Goal: Information Seeking & Learning: Learn about a topic

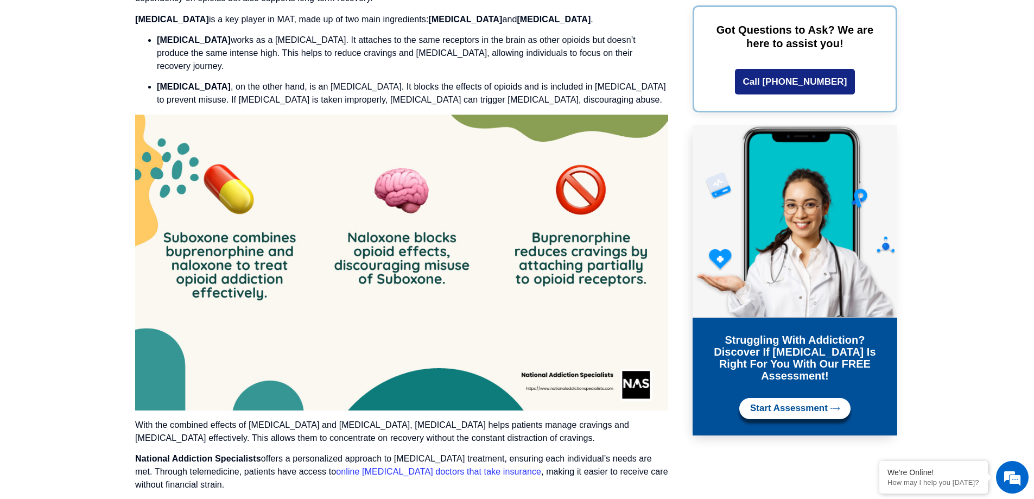
scroll to position [1533, 0]
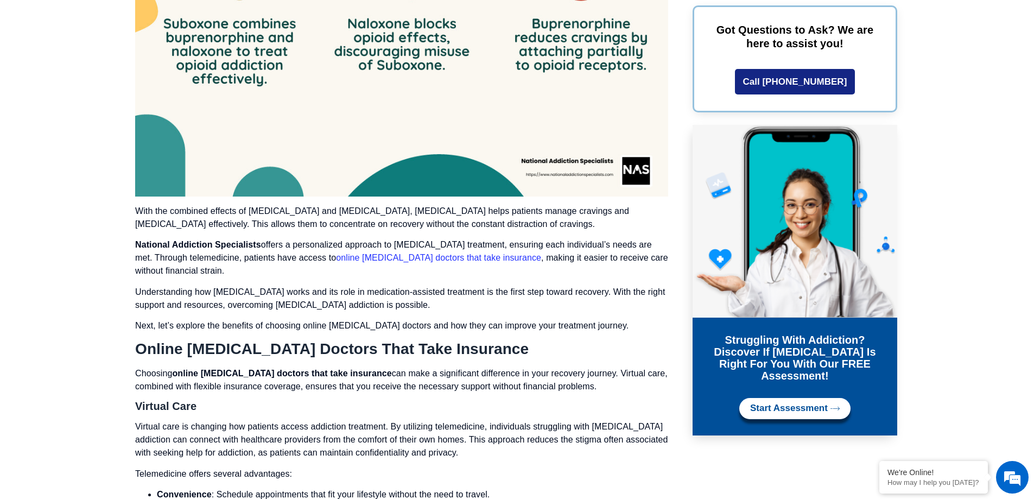
click at [410, 259] on link "online suboxone doctors that take insurance" at bounding box center [438, 257] width 205 height 9
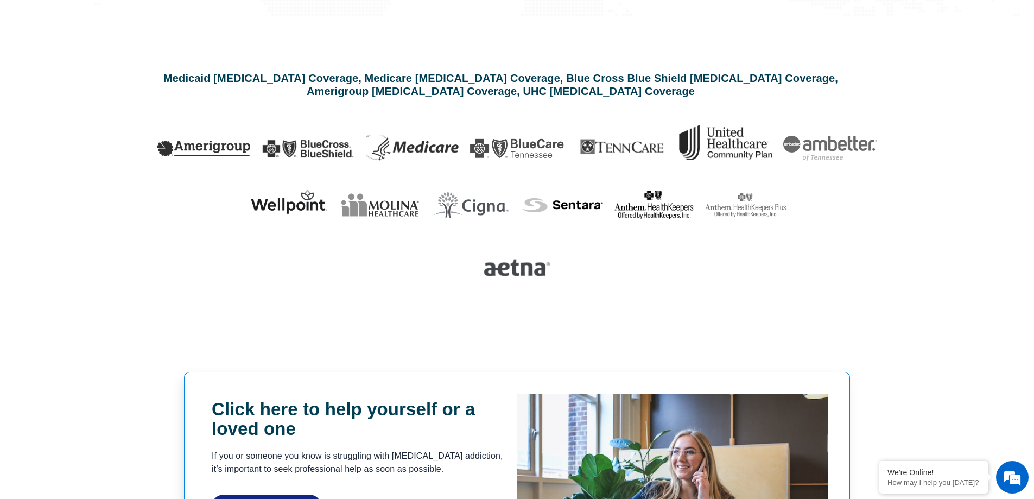
scroll to position [2769, 0]
